Goal: Task Accomplishment & Management: Complete application form

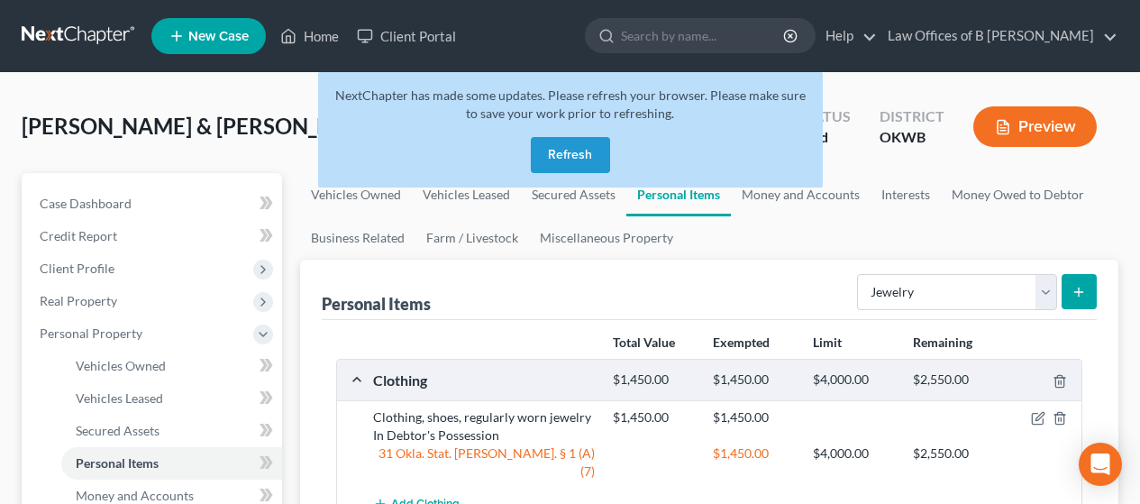
select select "jewelry"
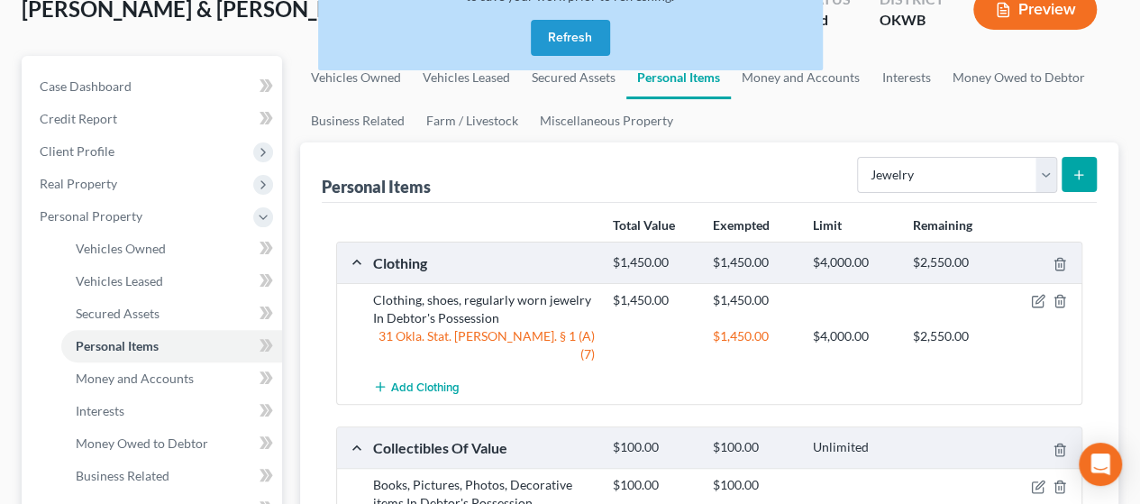
click at [557, 41] on button "Refresh" at bounding box center [570, 38] width 79 height 36
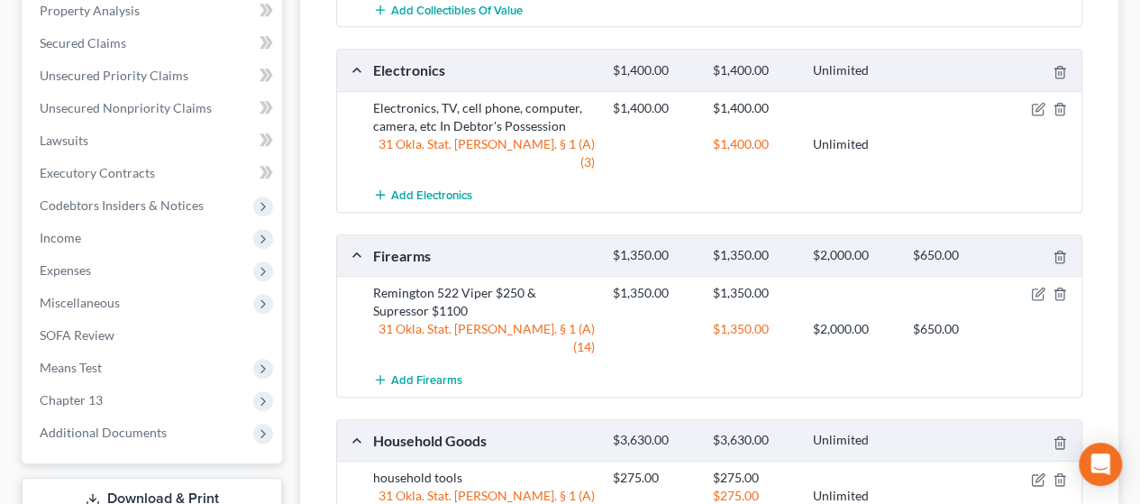
scroll to position [687, 0]
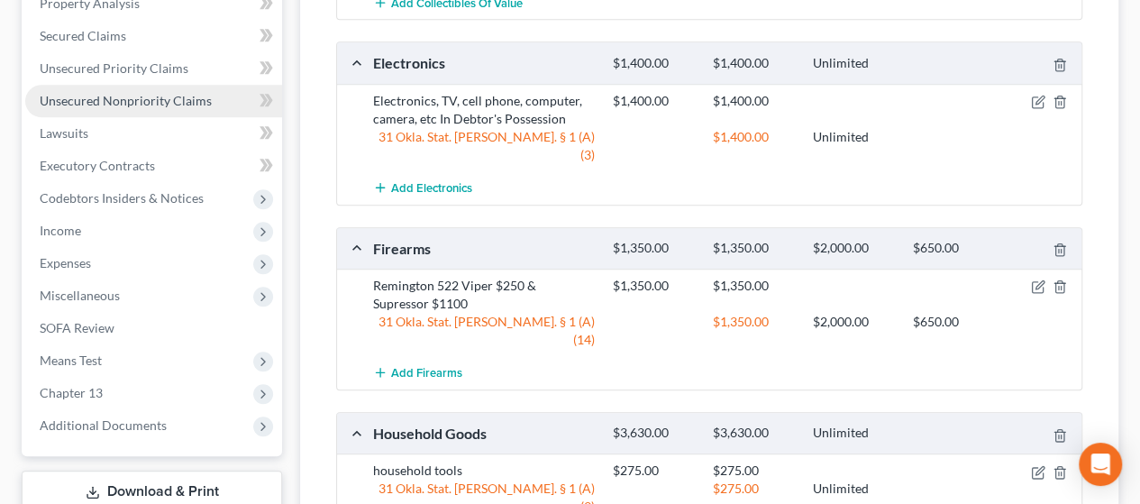
click at [79, 100] on span "Unsecured Nonpriority Claims" at bounding box center [126, 100] width 172 height 15
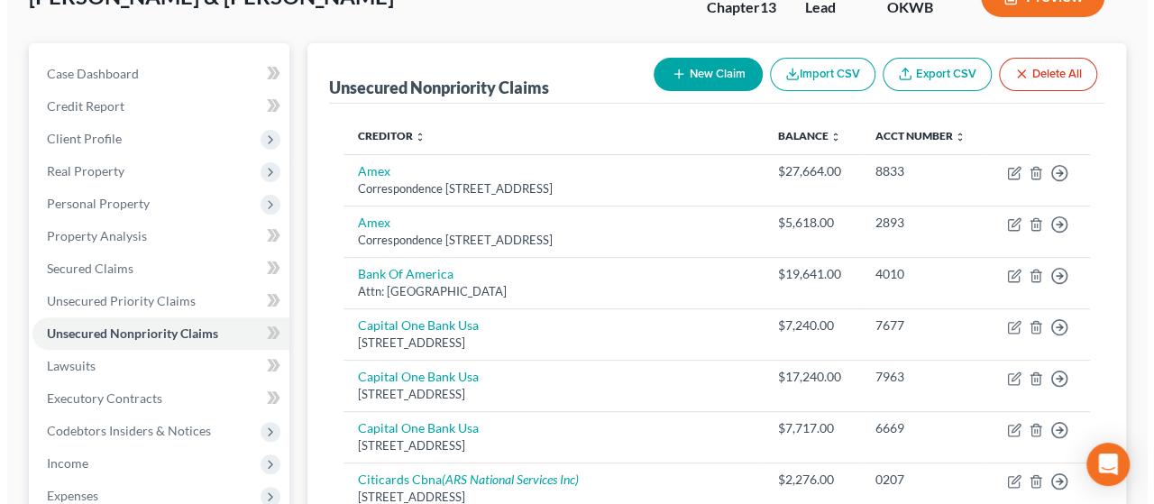
scroll to position [141, 0]
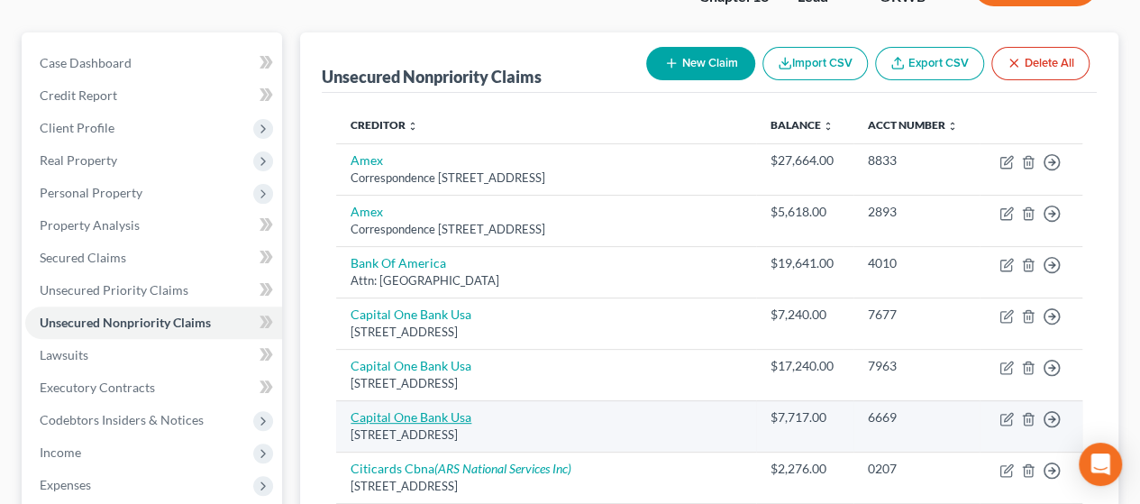
click at [463, 419] on link "Capital One Bank Usa" at bounding box center [411, 416] width 121 height 15
select select "46"
select select "1"
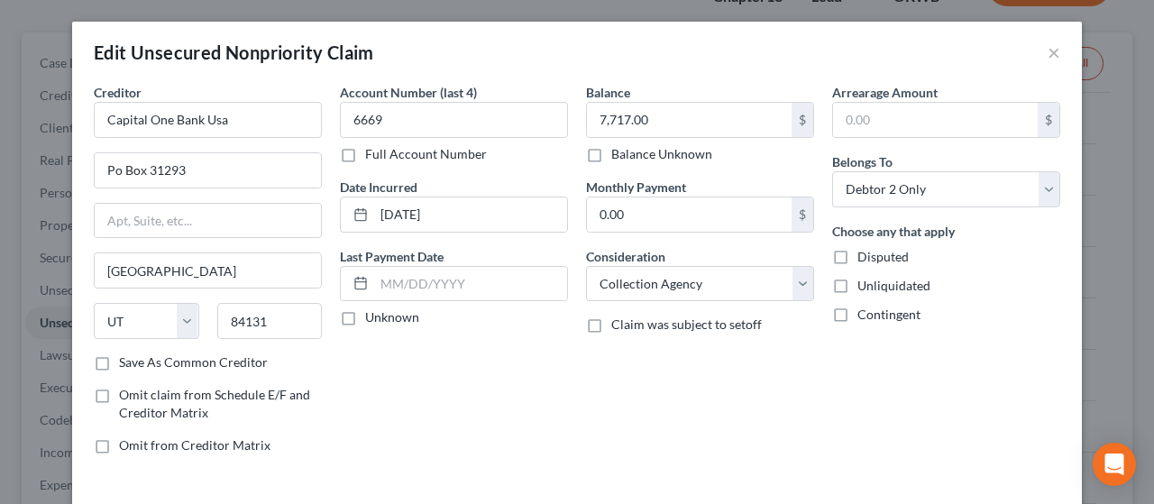
scroll to position [126, 0]
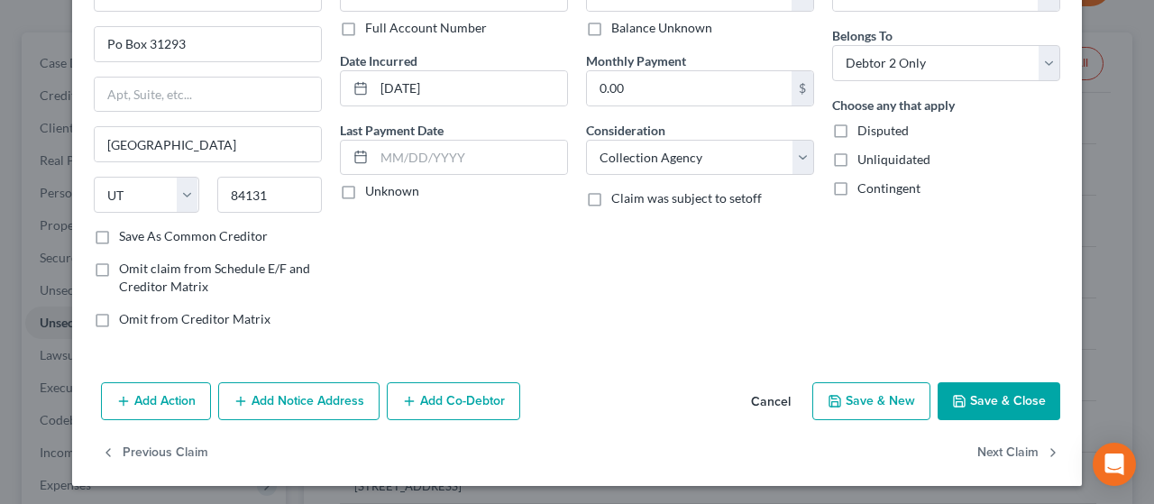
click at [272, 402] on button "Add Notice Address" at bounding box center [298, 401] width 161 height 38
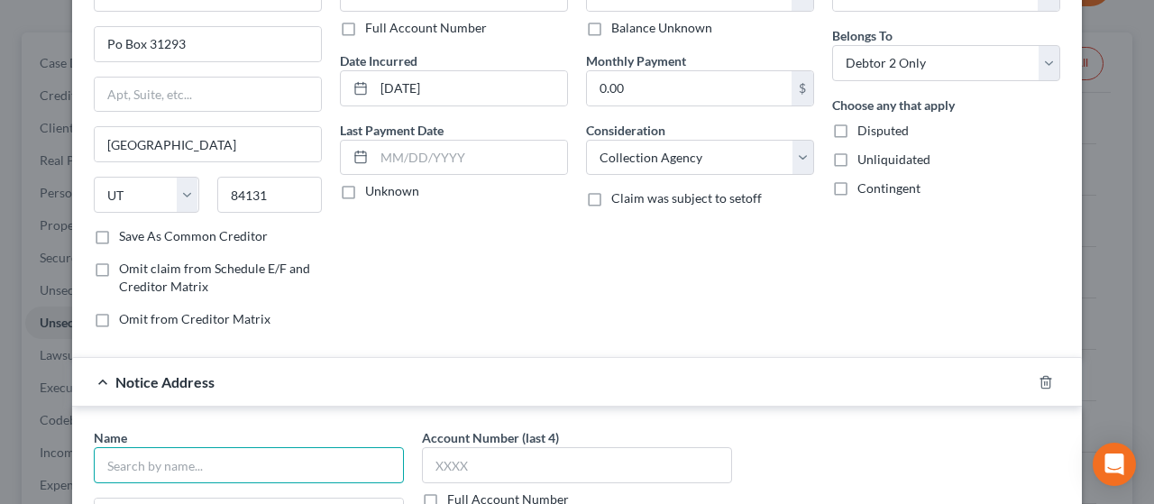
click at [311, 471] on input "text" at bounding box center [249, 465] width 310 height 36
click at [218, 453] on input "couch" at bounding box center [249, 465] width 310 height 36
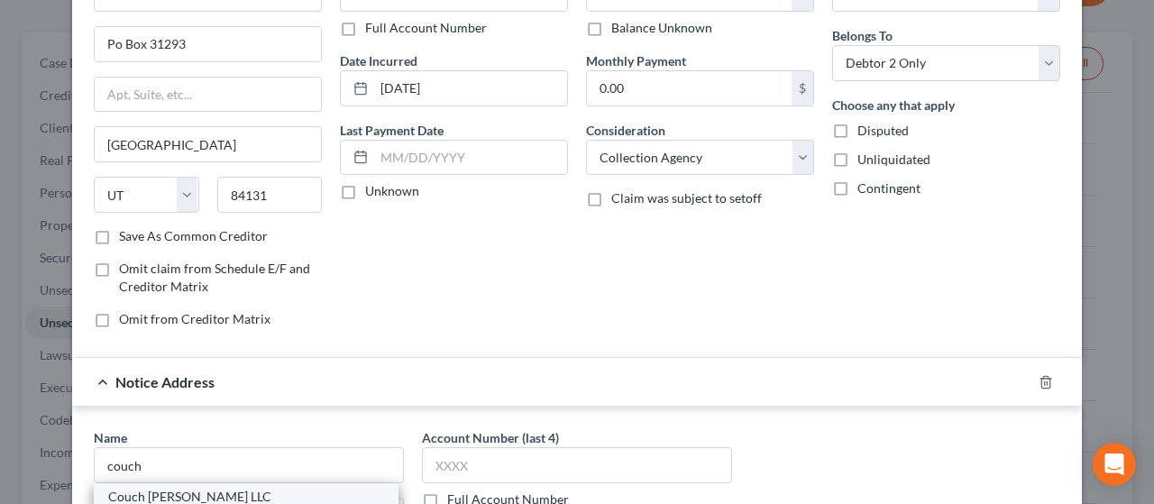
click at [202, 500] on div "Couch [PERSON_NAME] LLC" at bounding box center [246, 497] width 276 height 18
type input "Couch [PERSON_NAME] LLC"
type input "2307 S.E. [STREET_ADDRESS]"
type input "[GEOGRAPHIC_DATA]"
select select "2"
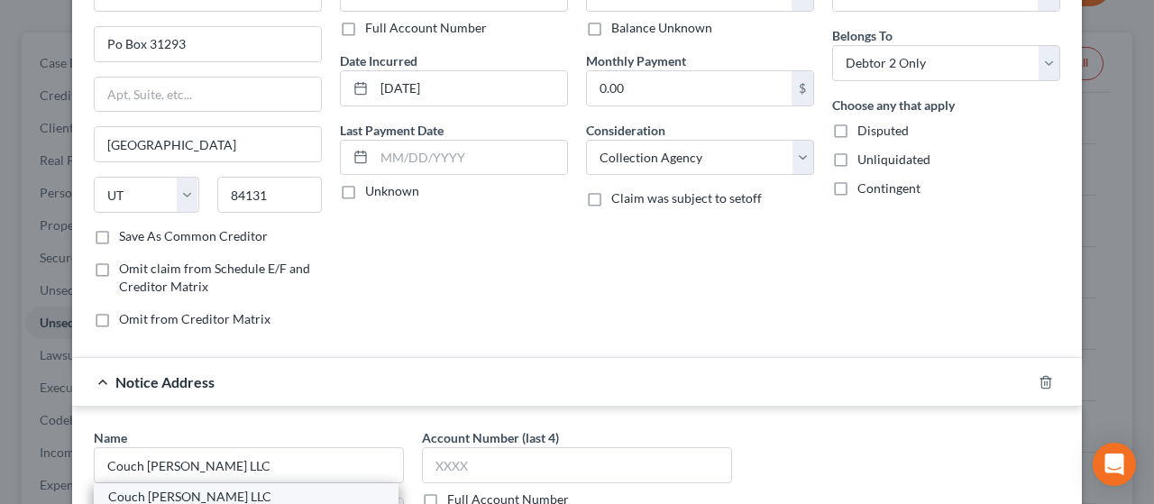
type input "72712"
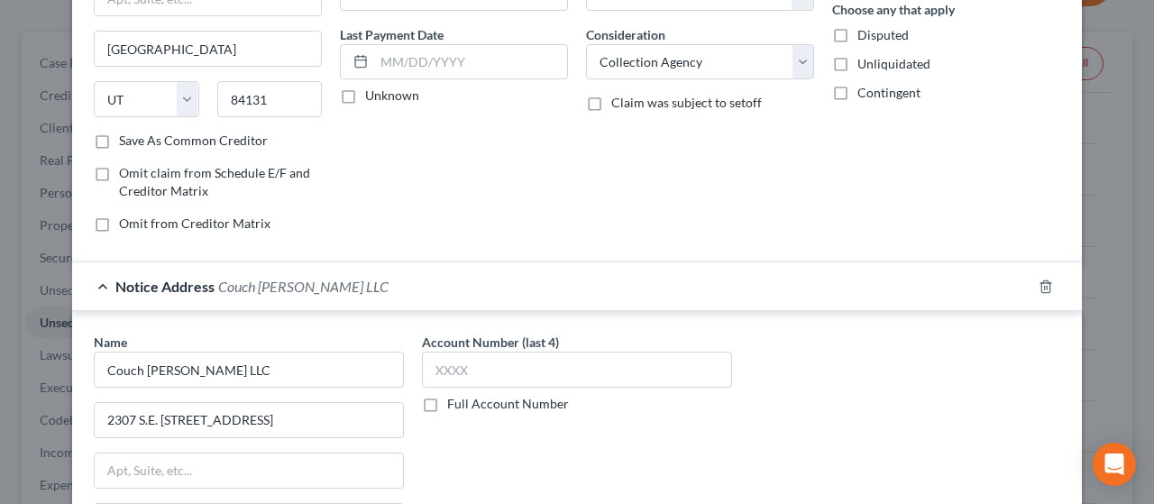
scroll to position [223, 0]
click at [258, 362] on input "Couch [PERSON_NAME] LLC" at bounding box center [249, 369] width 310 height 36
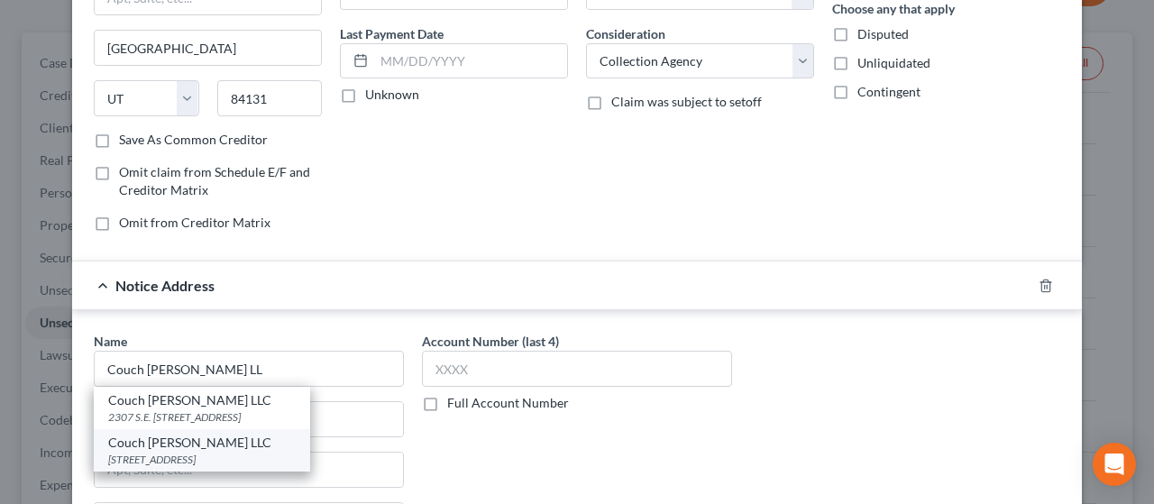
click at [211, 452] on div "[STREET_ADDRESS]" at bounding box center [201, 459] width 187 height 15
type input "Couch [PERSON_NAME] LLC"
type input "[STREET_ADDRESS]"
type input "Ste 800"
type input "Metairie"
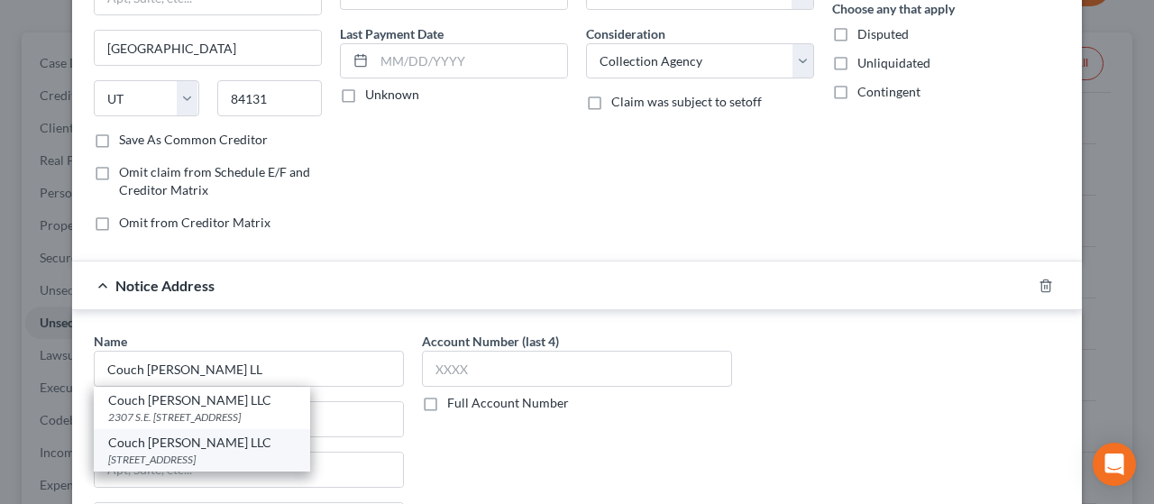
select select "19"
type input "70002"
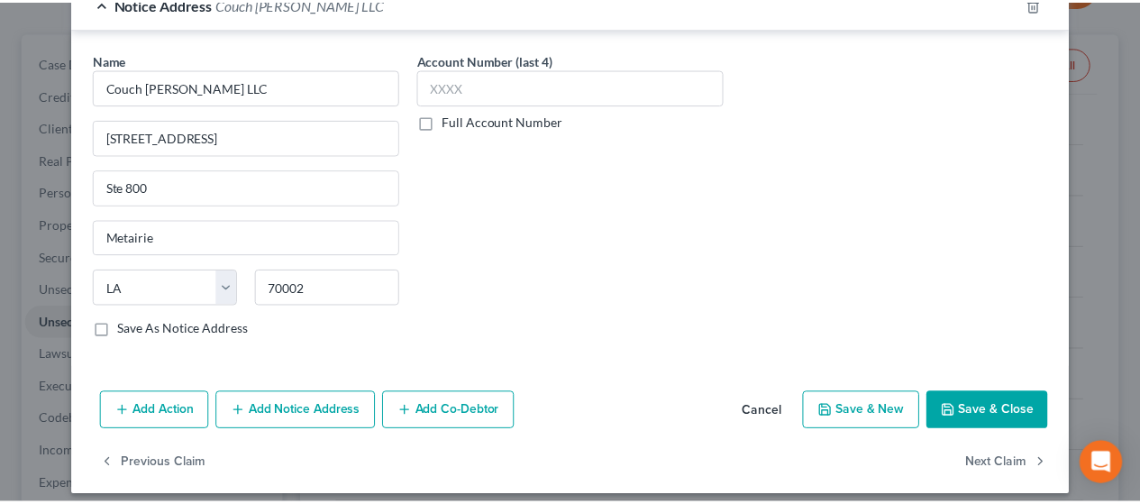
scroll to position [512, 0]
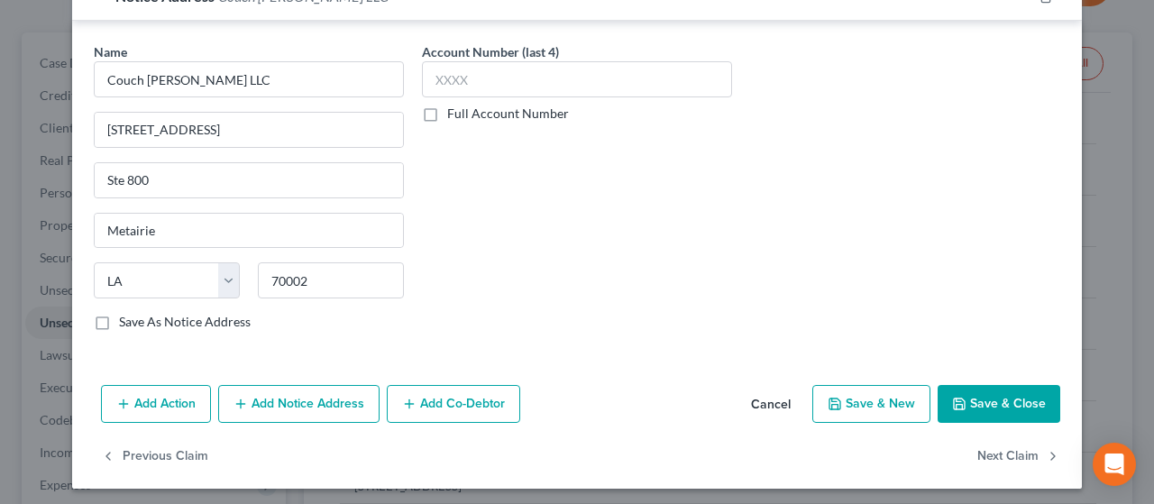
click at [1013, 388] on button "Save & Close" at bounding box center [998, 404] width 123 height 38
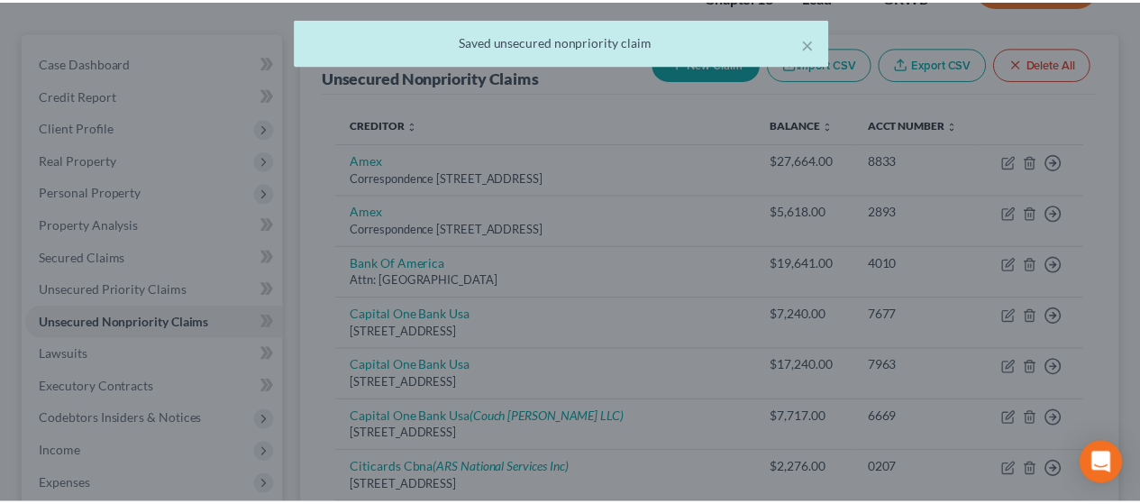
scroll to position [0, 0]
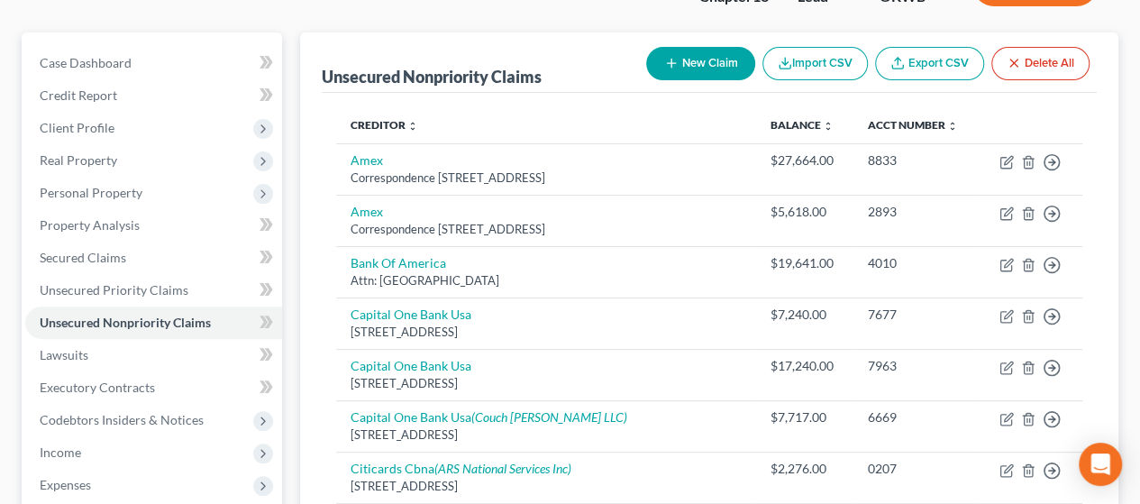
click at [1013, 388] on td "Move to D Move to E Move to G Move to Notice Only" at bounding box center [1032, 374] width 104 height 51
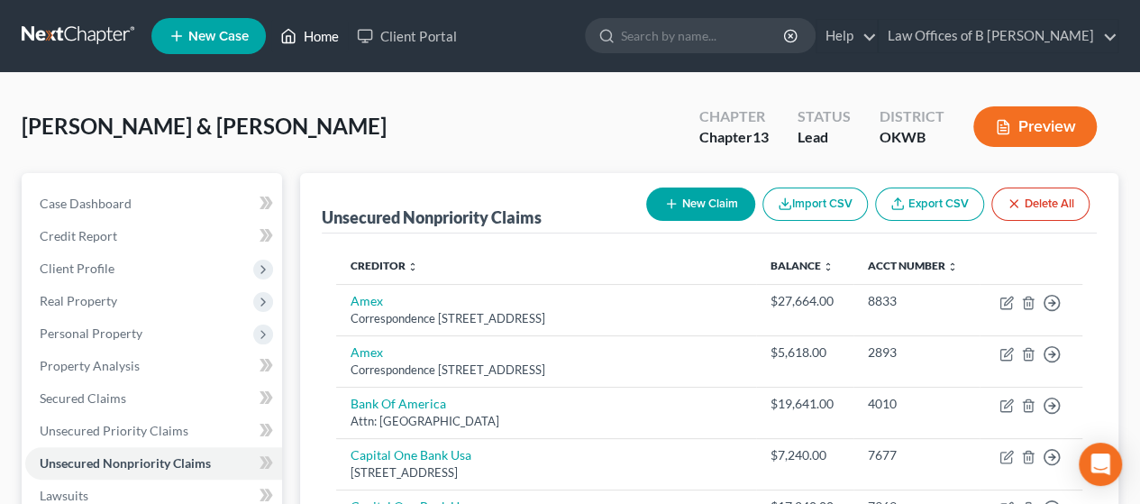
click at [319, 26] on link "Home" at bounding box center [309, 36] width 77 height 32
